Goal: Task Accomplishment & Management: Manage account settings

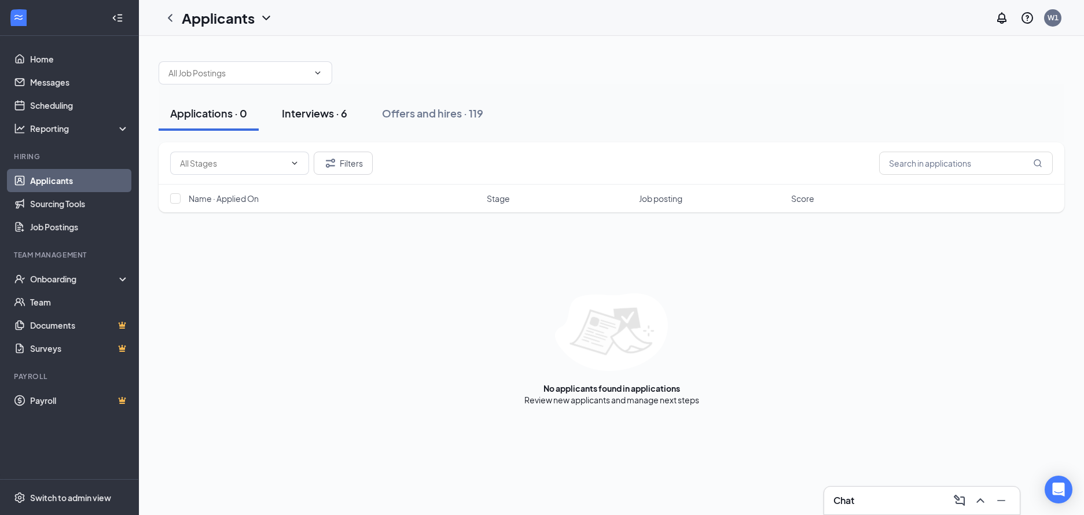
click at [338, 109] on div "Interviews · 6" at bounding box center [314, 113] width 65 height 14
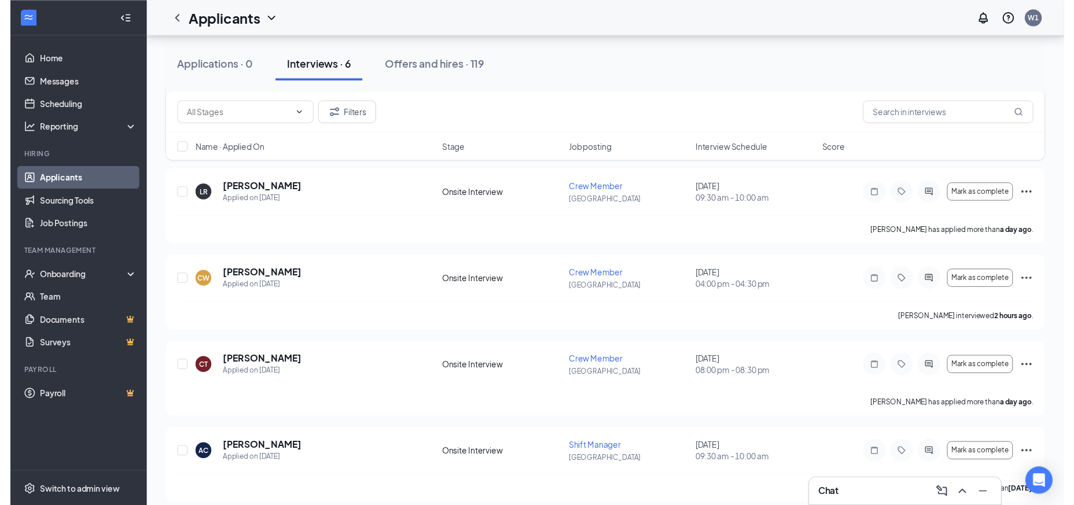
scroll to position [232, 0]
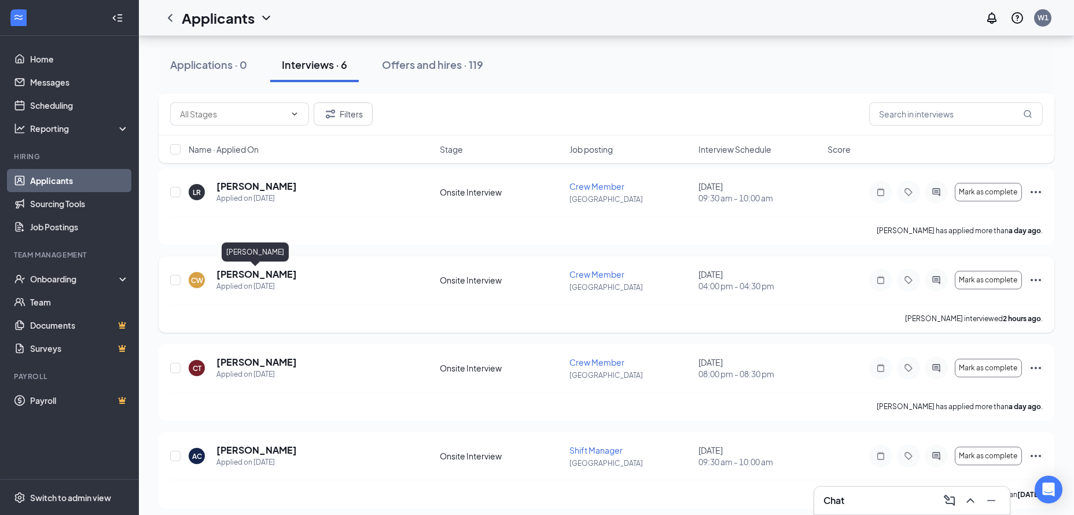
click at [277, 273] on h5 "[PERSON_NAME]" at bounding box center [256, 274] width 80 height 13
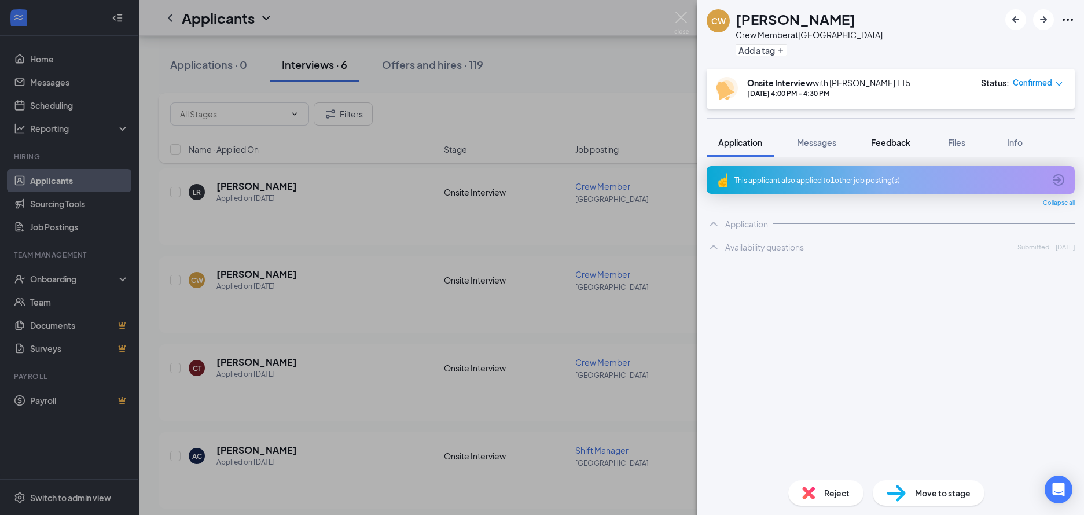
drag, startPoint x: 866, startPoint y: 156, endPoint x: 871, endPoint y: 152, distance: 7.0
click at [866, 156] on button "Feedback" at bounding box center [890, 142] width 63 height 29
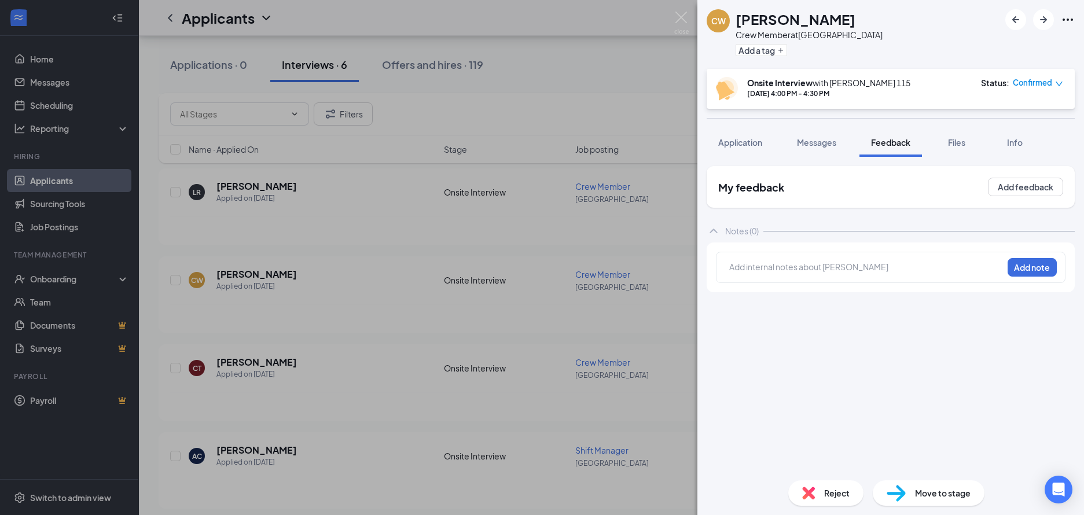
click at [766, 273] on div at bounding box center [866, 267] width 273 height 12
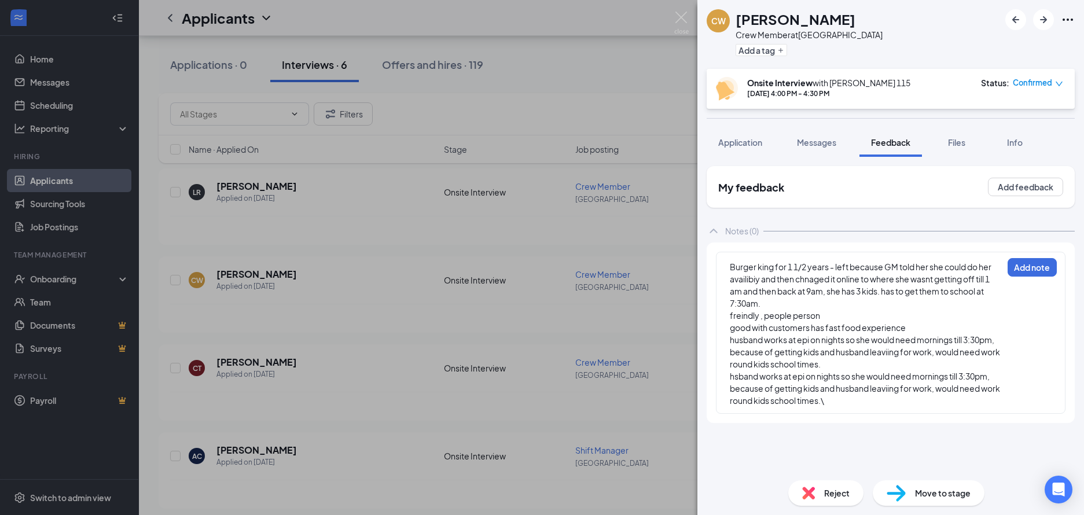
drag, startPoint x: 726, startPoint y: 384, endPoint x: 755, endPoint y: 386, distance: 28.5
click at [767, 398] on div "Burger king for 1 1/2 years - left because GM told her she could do her availib…" at bounding box center [891, 333] width 350 height 162
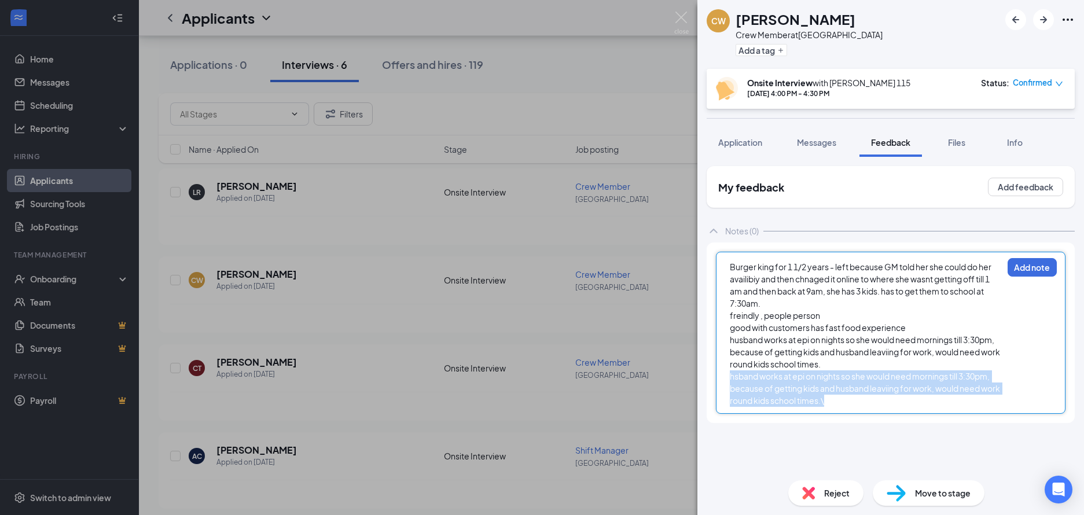
drag, startPoint x: 731, startPoint y: 385, endPoint x: 874, endPoint y: 428, distance: 149.4
click at [874, 423] on div "Burger king for 1 1/2 years - left because GM told her she could do her availib…" at bounding box center [891, 333] width 368 height 181
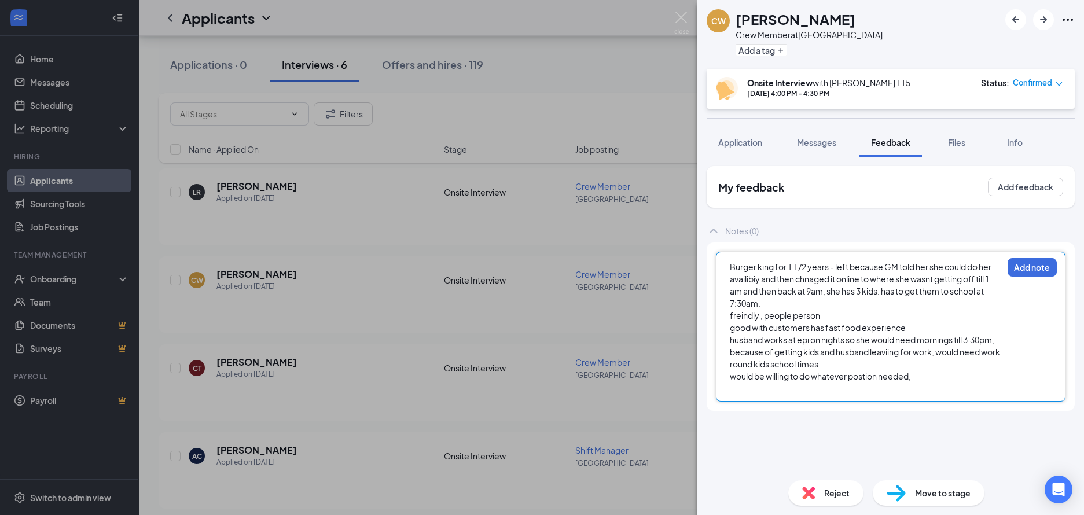
click at [837, 275] on span "Burger king for 1 1/2 years - left because GM told her she could do her availib…" at bounding box center [861, 285] width 263 height 47
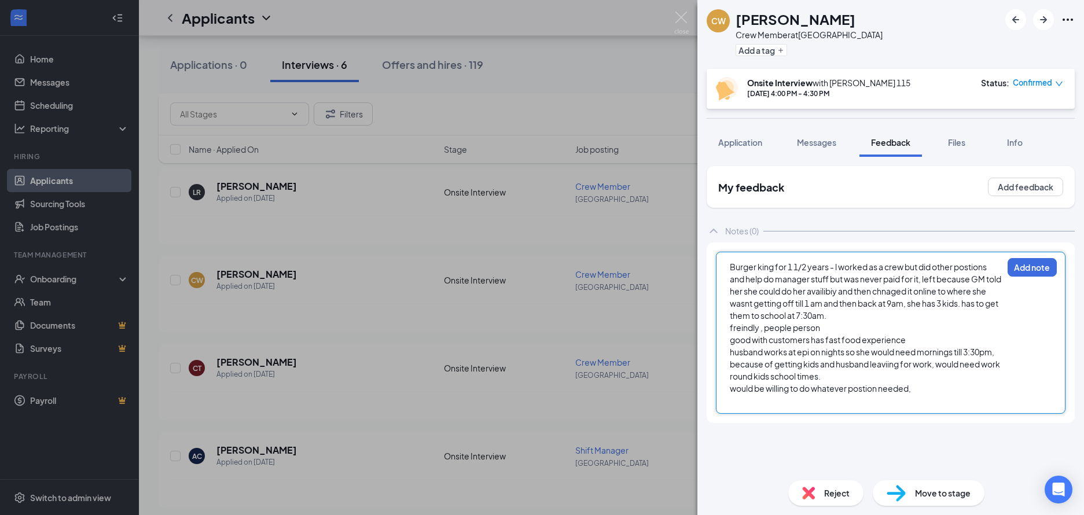
click at [991, 407] on div at bounding box center [866, 401] width 273 height 12
click at [1033, 277] on button "Add note" at bounding box center [1032, 267] width 49 height 19
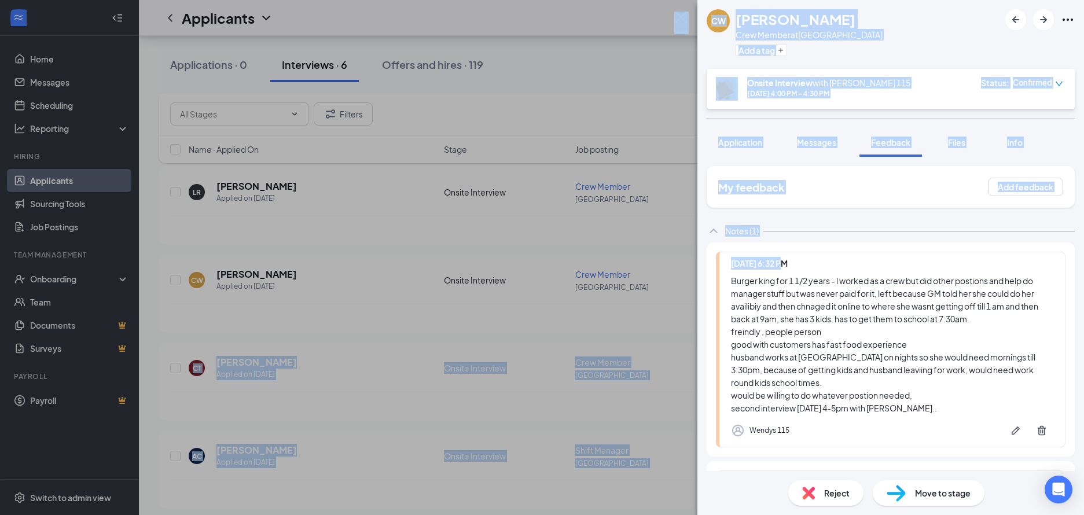
drag, startPoint x: 1033, startPoint y: 280, endPoint x: 1111, endPoint y: 332, distance: 93.9
click at [1083, 284] on html "Home Messages Scheduling Reporting Hiring Applicants Sourcing Tools Job Posting…" at bounding box center [542, 25] width 1084 height 515
click at [563, 150] on div "CW [PERSON_NAME] Crew Member at [GEOGRAPHIC_DATA] Add a tag Onsite Interview wi…" at bounding box center [542, 257] width 1084 height 515
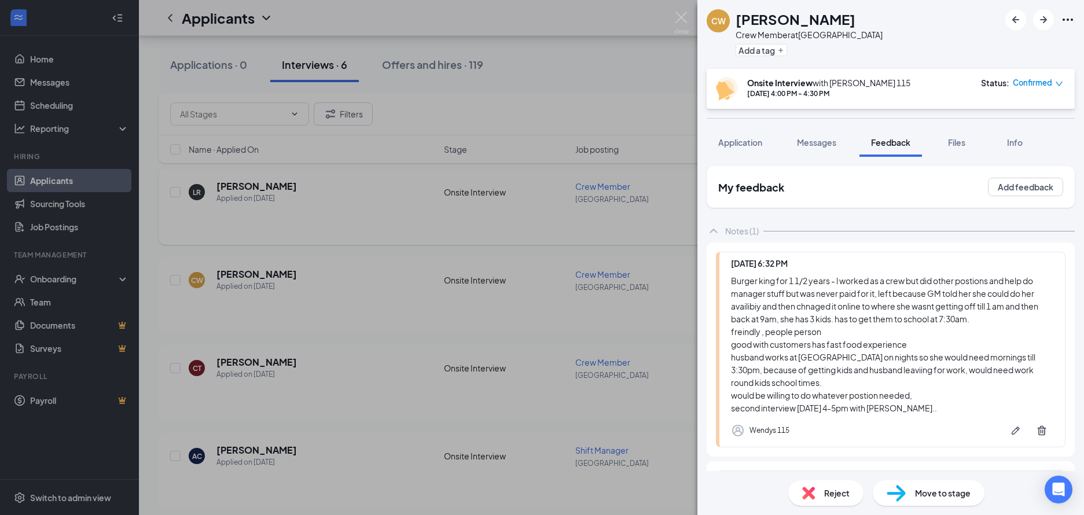
drag, startPoint x: 591, startPoint y: 71, endPoint x: 615, endPoint y: 223, distance: 154.6
click at [594, 75] on div "CW [PERSON_NAME] Crew Member at [GEOGRAPHIC_DATA] Add a tag Onsite Interview wi…" at bounding box center [542, 257] width 1084 height 515
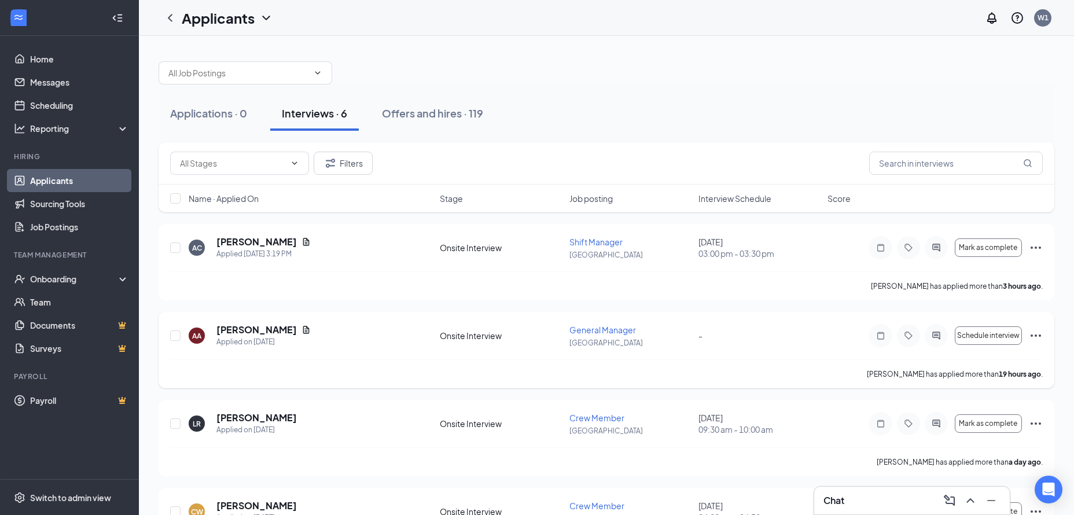
click at [736, 318] on div "AA [PERSON_NAME] Applied on [DATE] Onsite Interview General Manager Newcomersto…" at bounding box center [607, 350] width 896 height 76
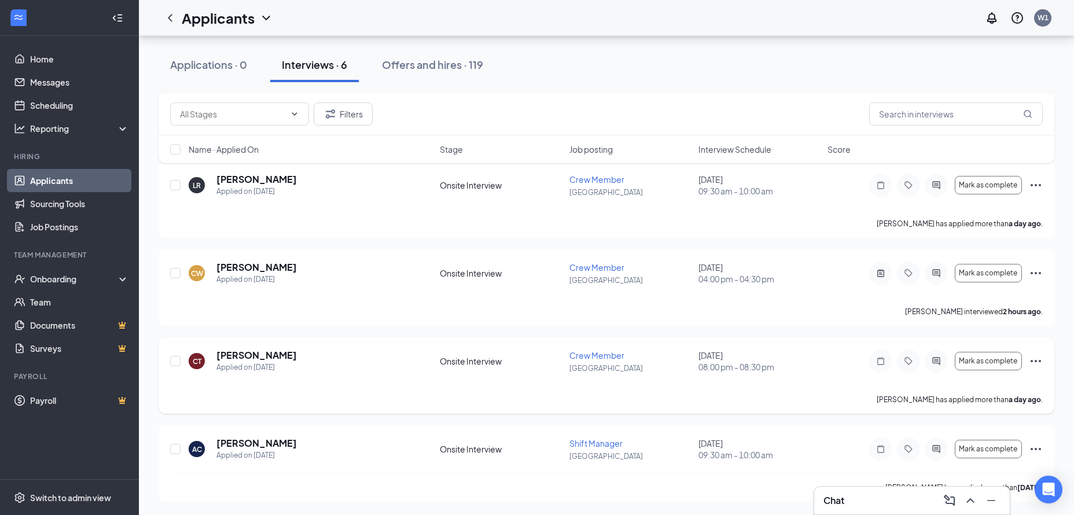
scroll to position [239, 0]
drag, startPoint x: 772, startPoint y: 455, endPoint x: 689, endPoint y: 456, distance: 83.4
click at [689, 456] on div "AC [PERSON_NAME] Applied on [DATE] Onsite Interview Shift Manager Newcomerstown…" at bounding box center [606, 454] width 873 height 36
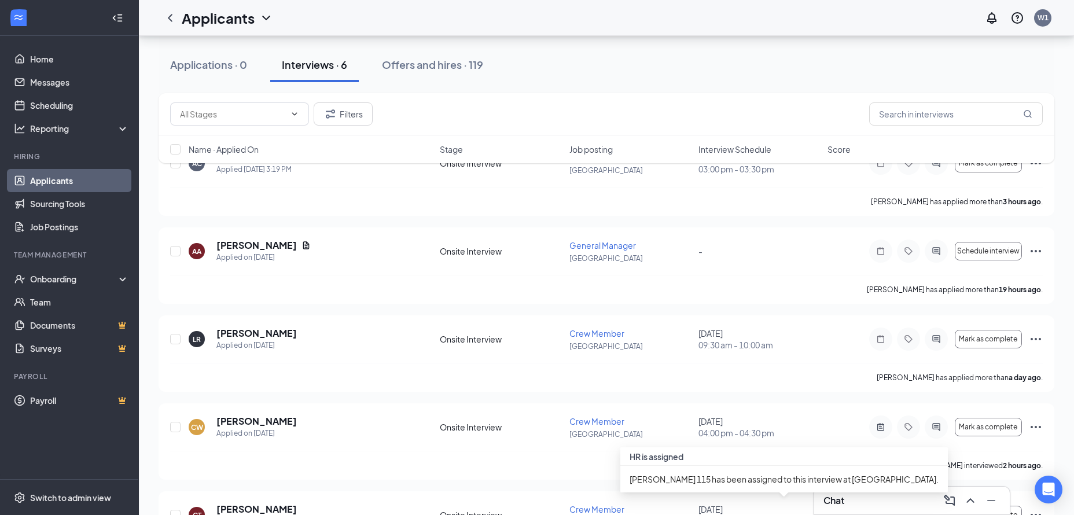
scroll to position [85, 0]
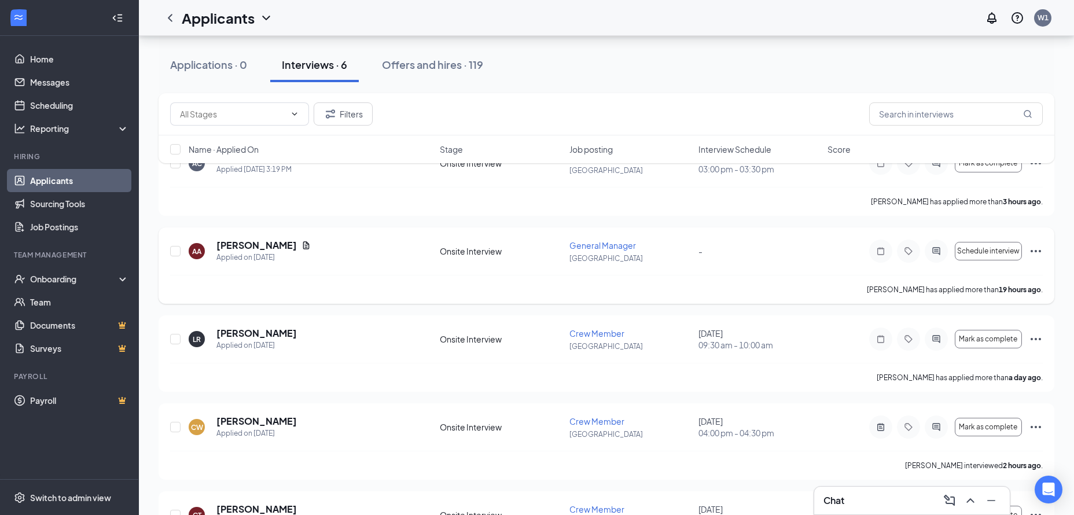
click at [742, 248] on div "-" at bounding box center [760, 251] width 122 height 13
click at [1041, 249] on icon "Ellipses" at bounding box center [1036, 251] width 14 height 14
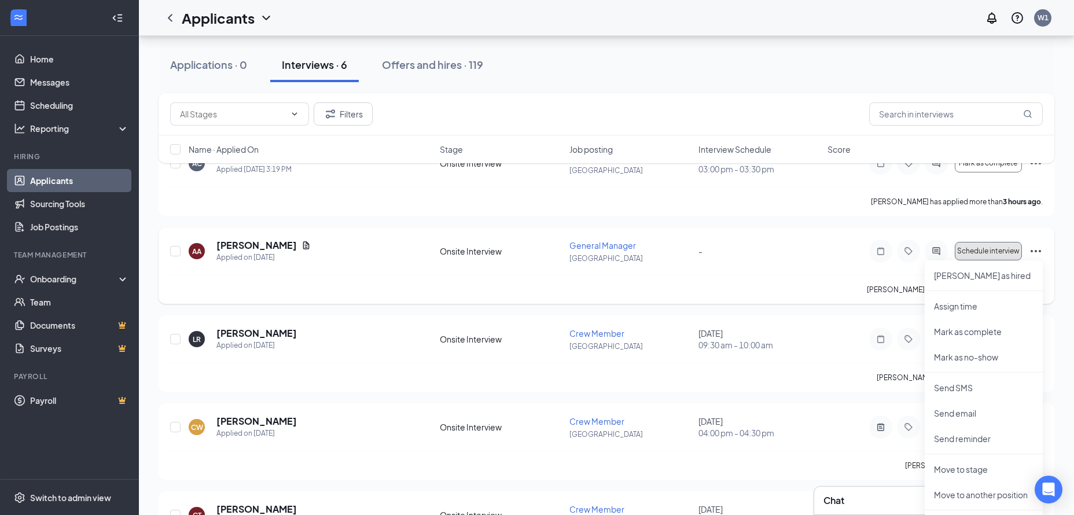
click at [1001, 256] on button "Schedule interview" at bounding box center [988, 251] width 67 height 19
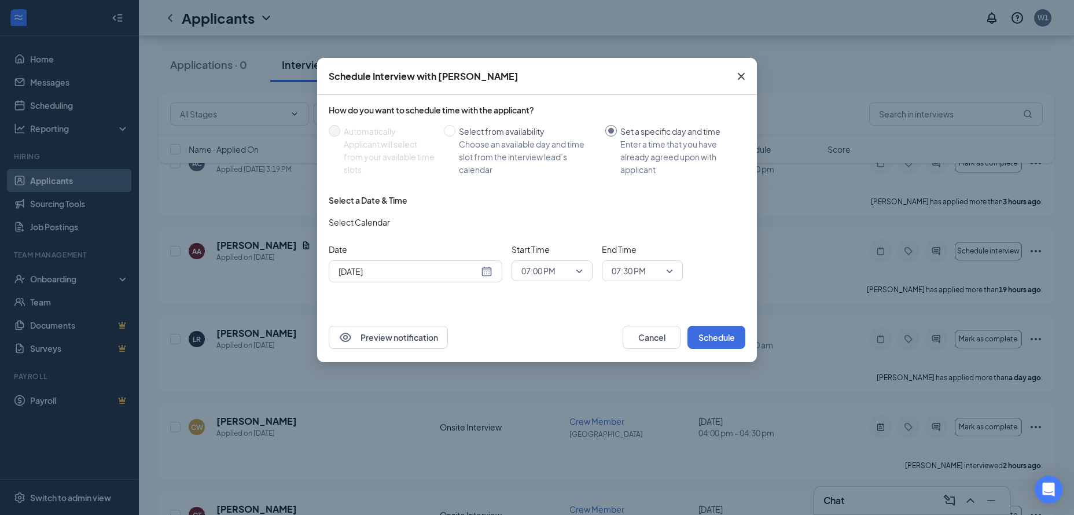
click at [491, 273] on div "[DATE]" at bounding box center [416, 271] width 154 height 13
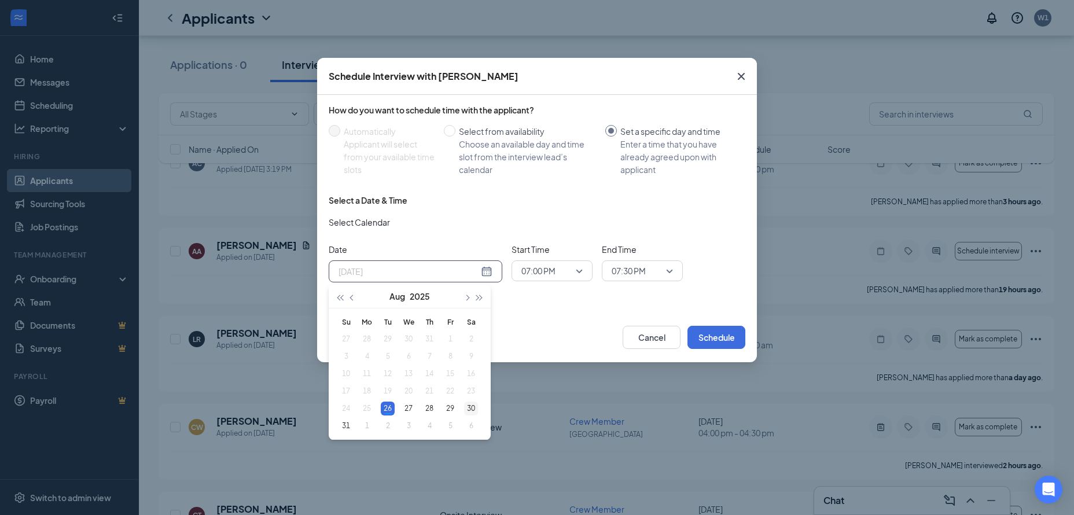
type input "[DATE]"
click at [472, 408] on div "30" at bounding box center [471, 409] width 14 height 14
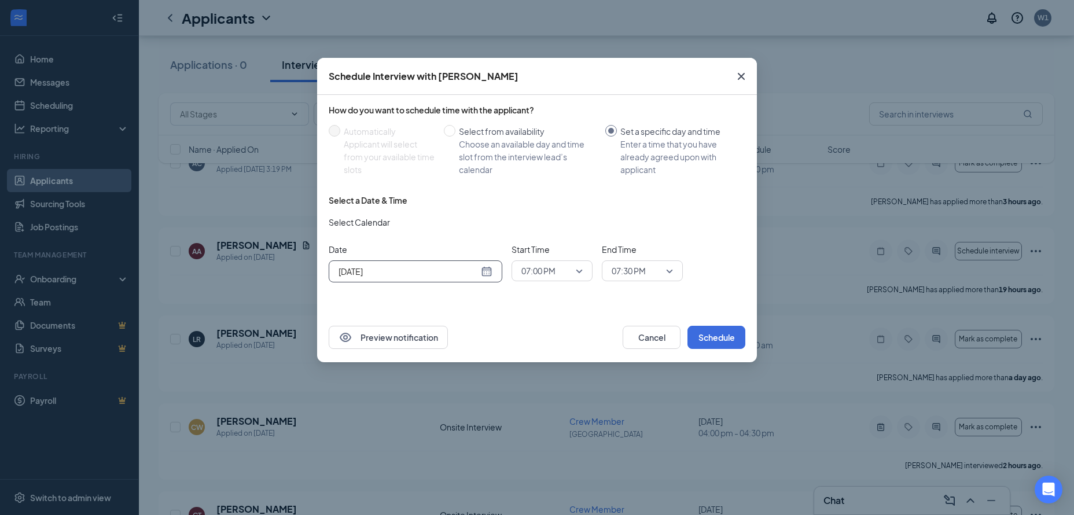
click at [578, 275] on span "07:00 PM" at bounding box center [551, 270] width 61 height 17
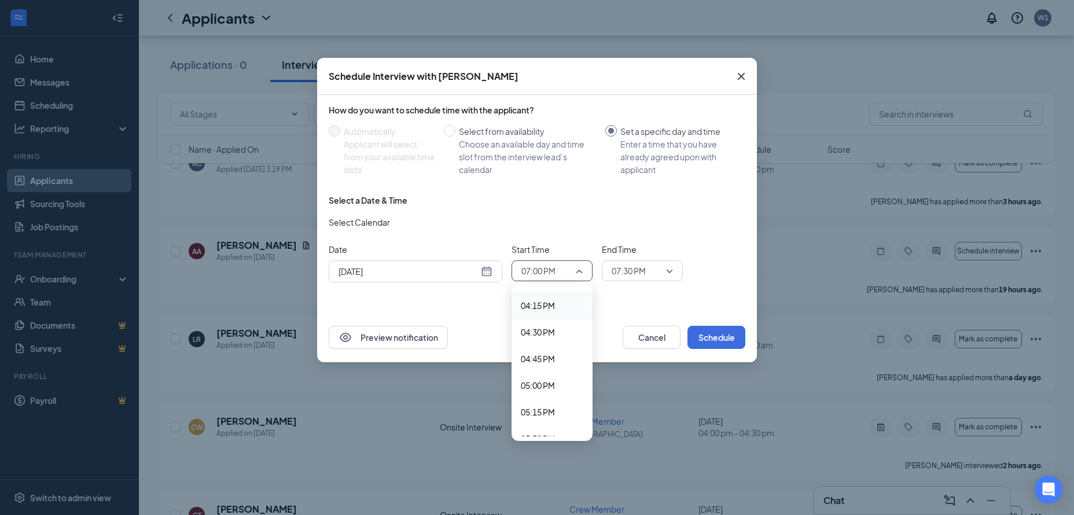
scroll to position [1725, 0]
click at [549, 310] on span "04:15 PM" at bounding box center [538, 307] width 34 height 13
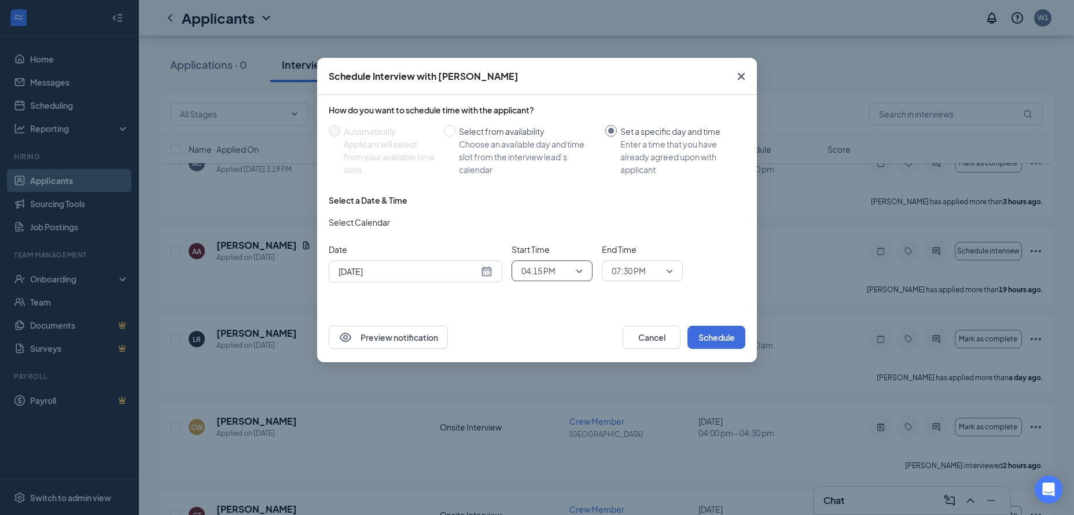
click at [644, 267] on span "07:30 PM" at bounding box center [629, 270] width 34 height 17
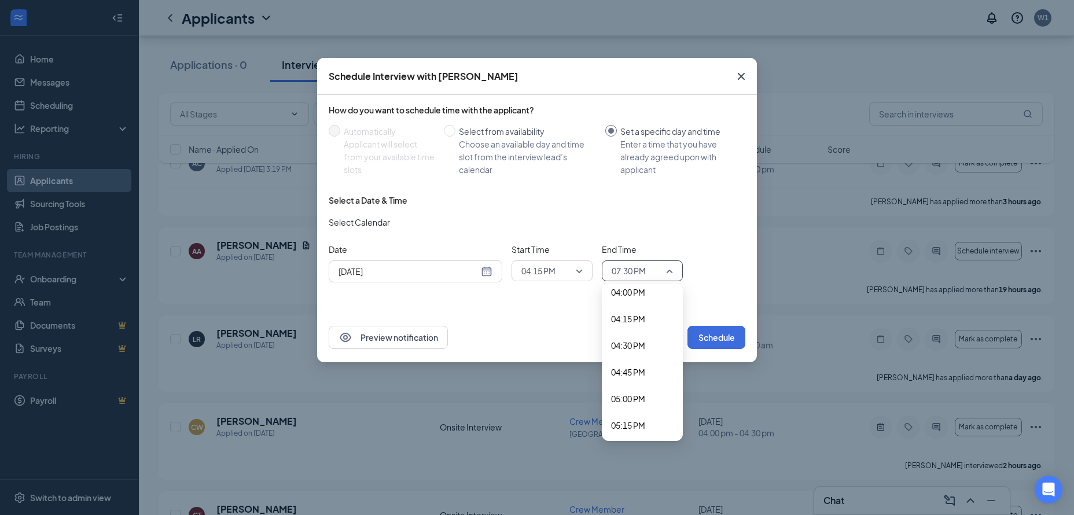
scroll to position [1711, 0]
click at [641, 341] on span "04:30 PM" at bounding box center [628, 347] width 34 height 13
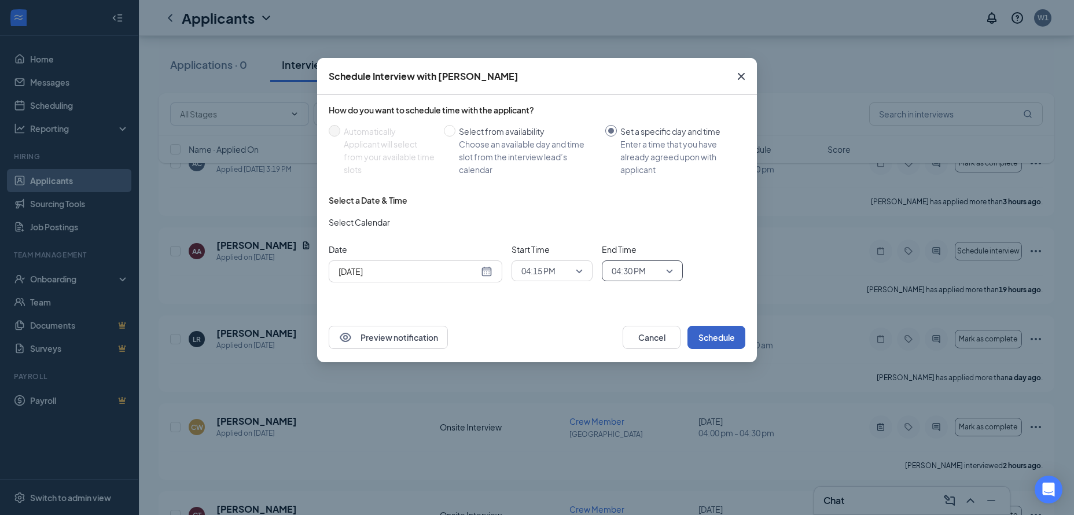
click at [712, 339] on button "Schedule" at bounding box center [717, 337] width 58 height 23
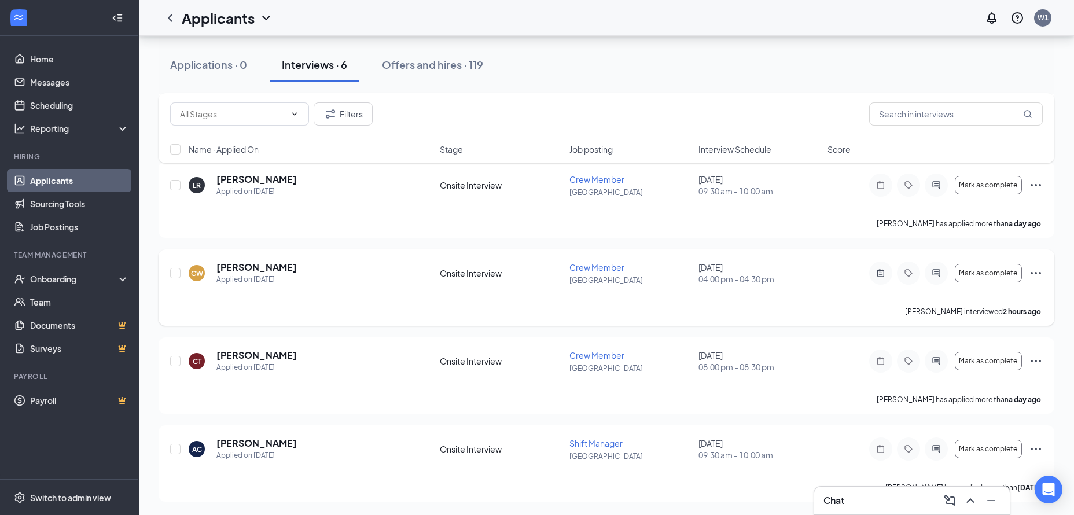
scroll to position [239, 0]
